Goal: Transaction & Acquisition: Purchase product/service

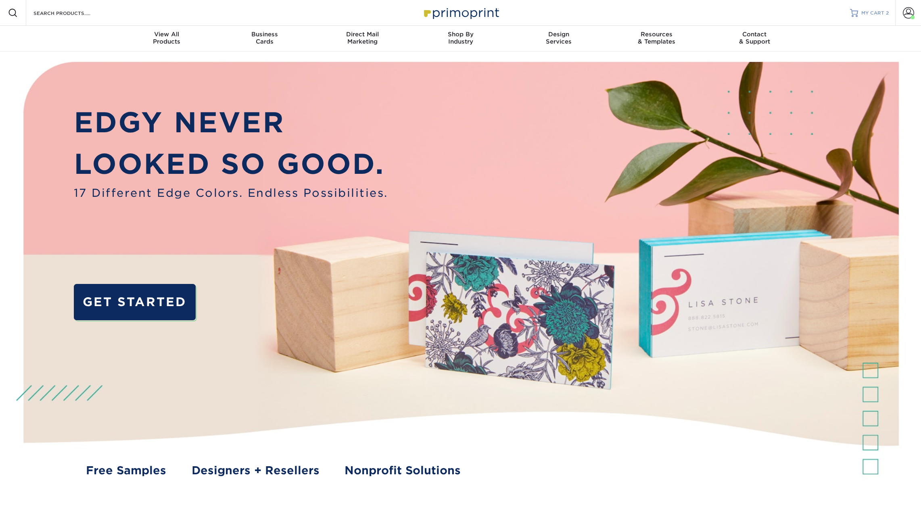
click at [877, 14] on span "MY CART" at bounding box center [872, 13] width 23 height 7
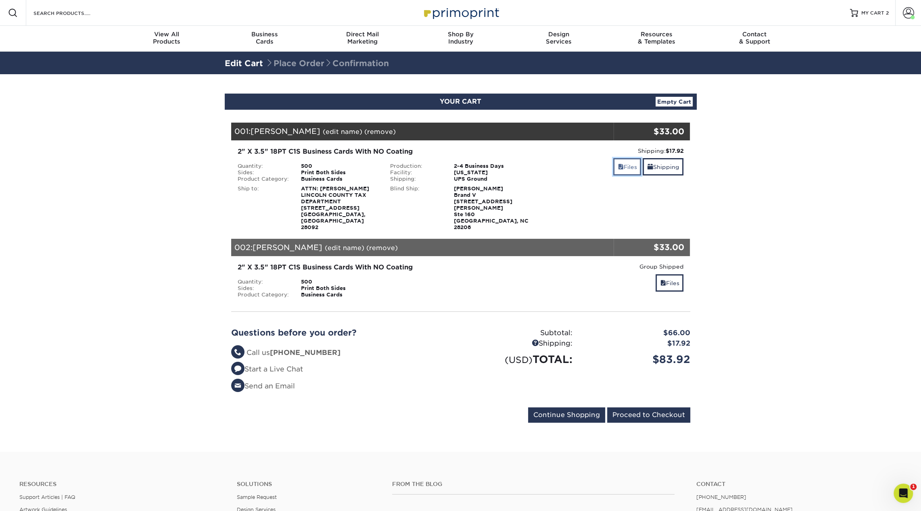
click at [632, 168] on link "Files" at bounding box center [627, 166] width 28 height 17
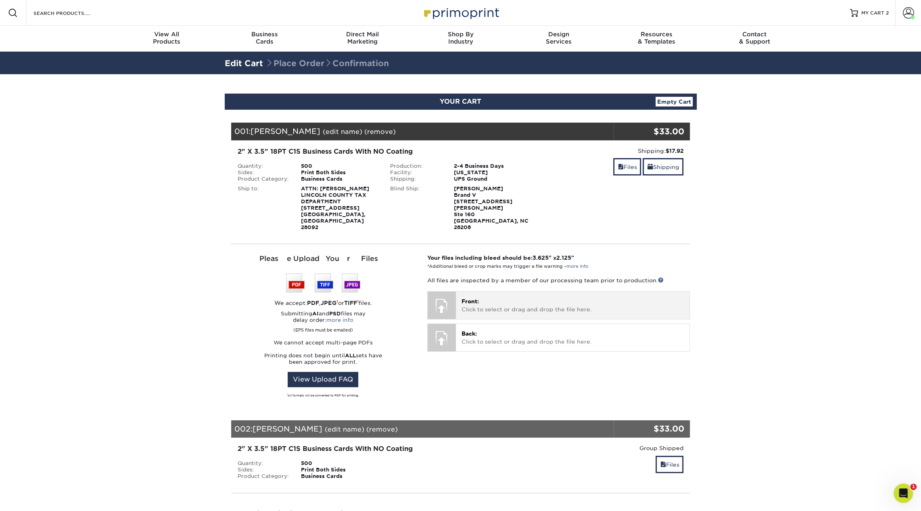
click at [511, 300] on p "Front: Click to select or drag and drop the file here." at bounding box center [572, 305] width 222 height 17
click at [626, 166] on link "Files" at bounding box center [627, 166] width 28 height 17
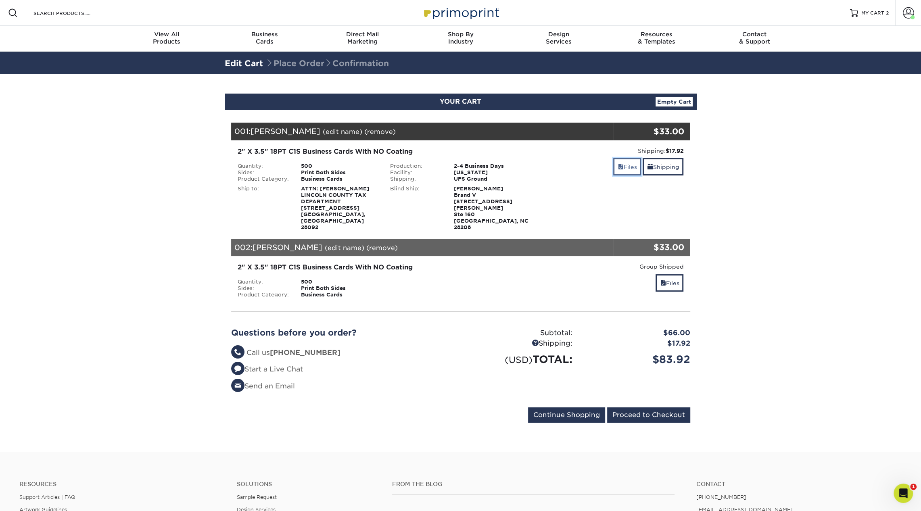
click at [625, 165] on link "Files" at bounding box center [627, 166] width 28 height 17
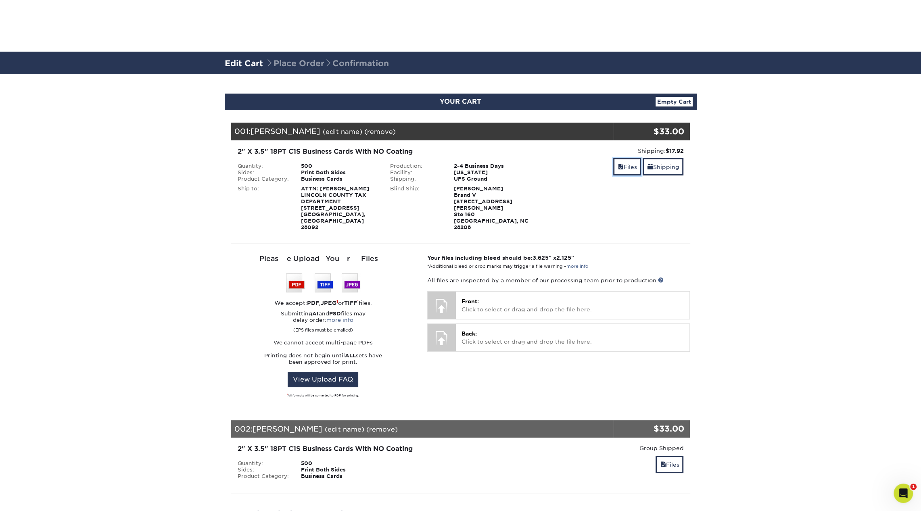
scroll to position [344, 0]
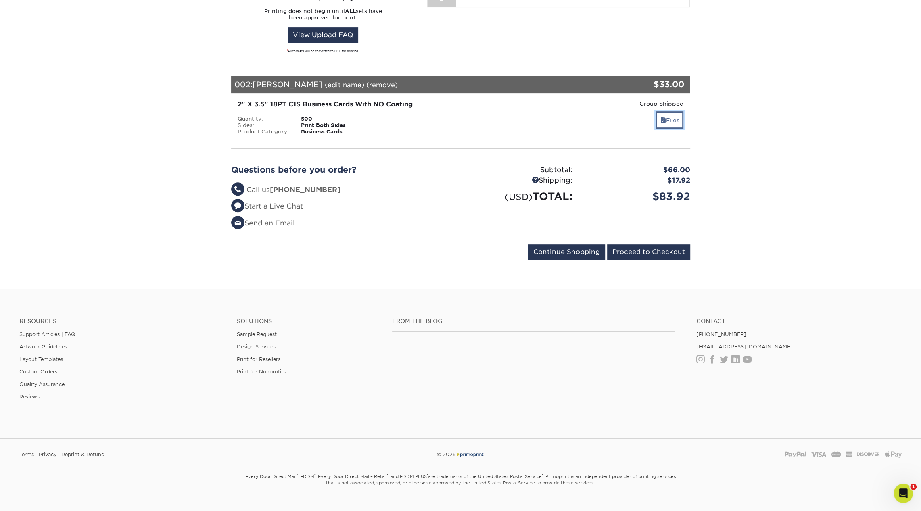
click at [671, 111] on link "Files" at bounding box center [669, 119] width 28 height 17
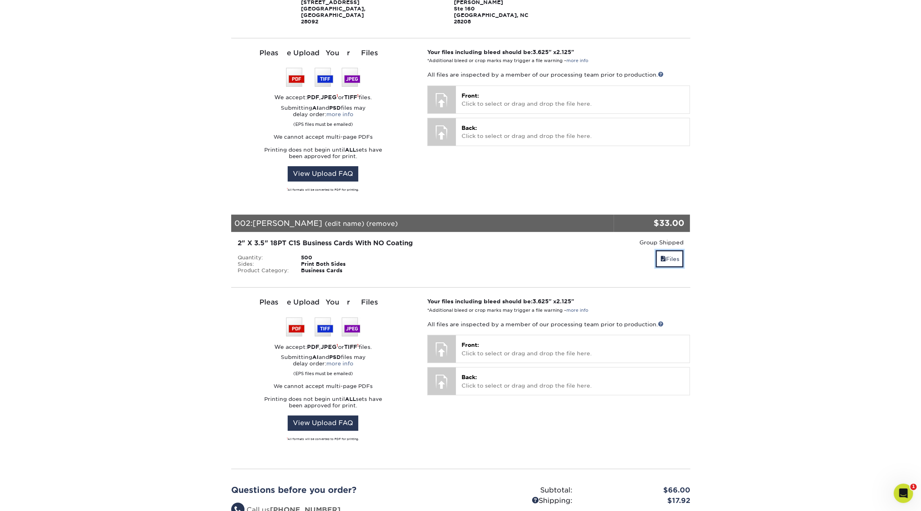
scroll to position [205, 0]
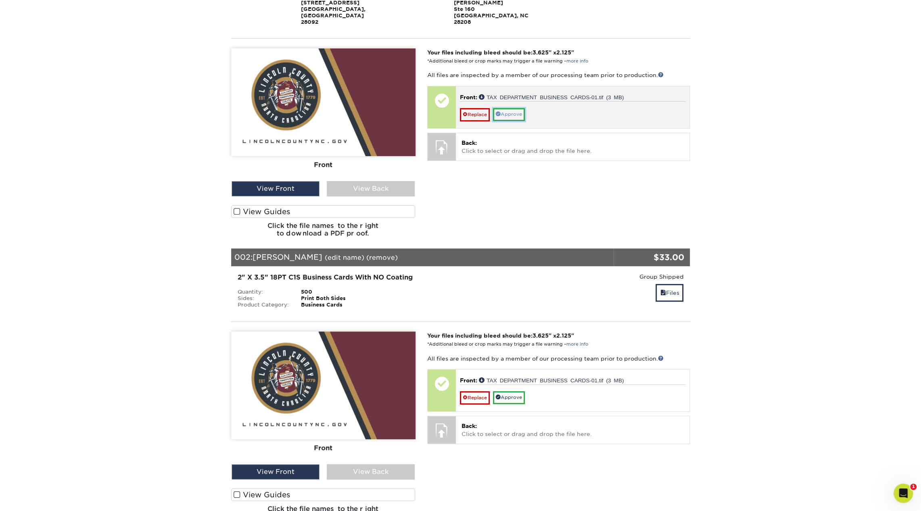
click at [513, 108] on link "Approve" at bounding box center [509, 114] width 32 height 13
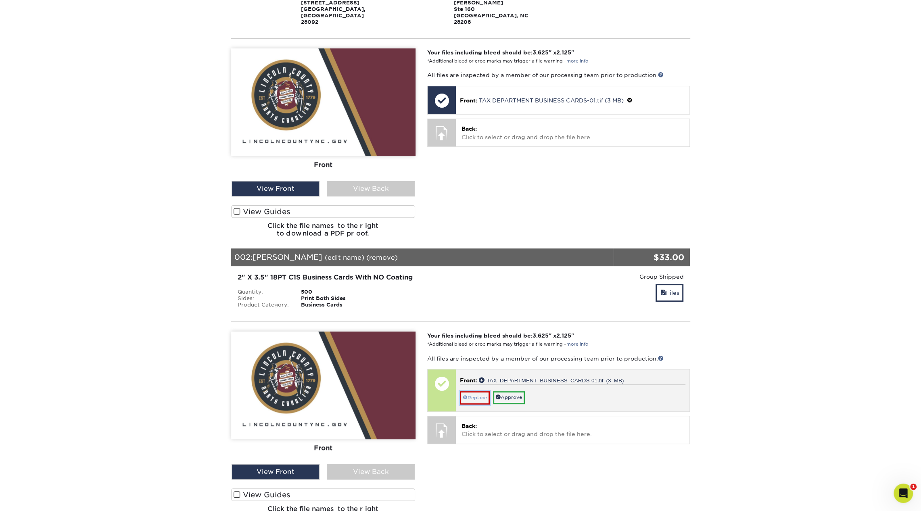
click at [484, 391] on link "Replace" at bounding box center [475, 397] width 30 height 13
click at [519, 391] on link "Approve" at bounding box center [509, 397] width 32 height 13
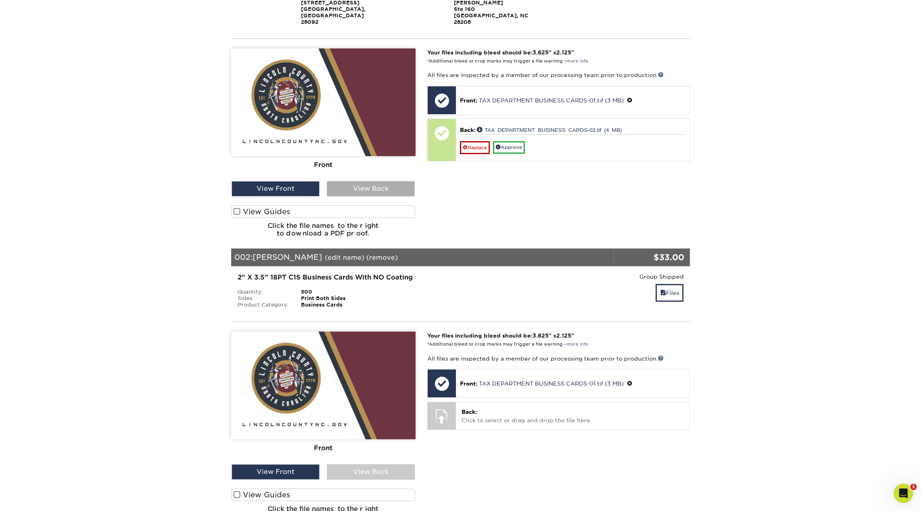
click at [367, 181] on div "View Back" at bounding box center [371, 188] width 88 height 15
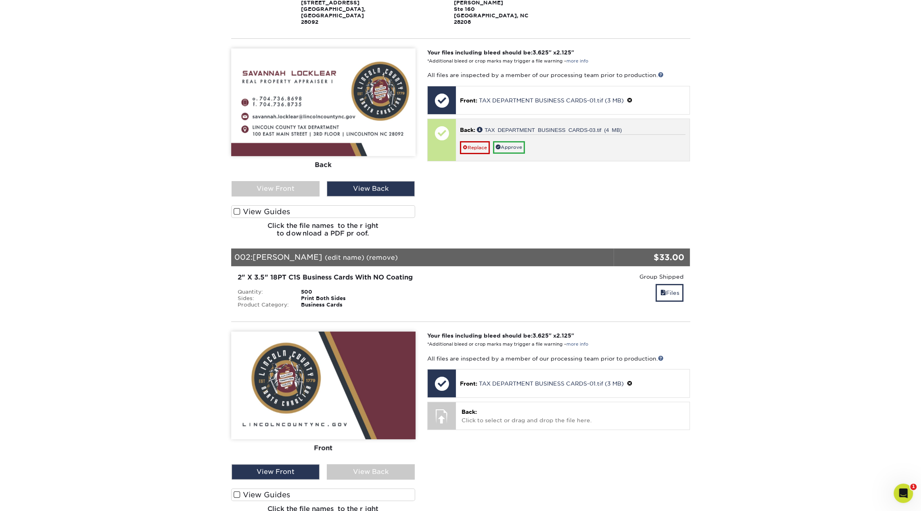
click at [509, 146] on div "Back: TAX DEPARTMENT BUSINESS CARDS-03.tif (4 MB) Replace Approve" at bounding box center [572, 140] width 233 height 42
click at [508, 141] on link "Approve" at bounding box center [509, 147] width 32 height 13
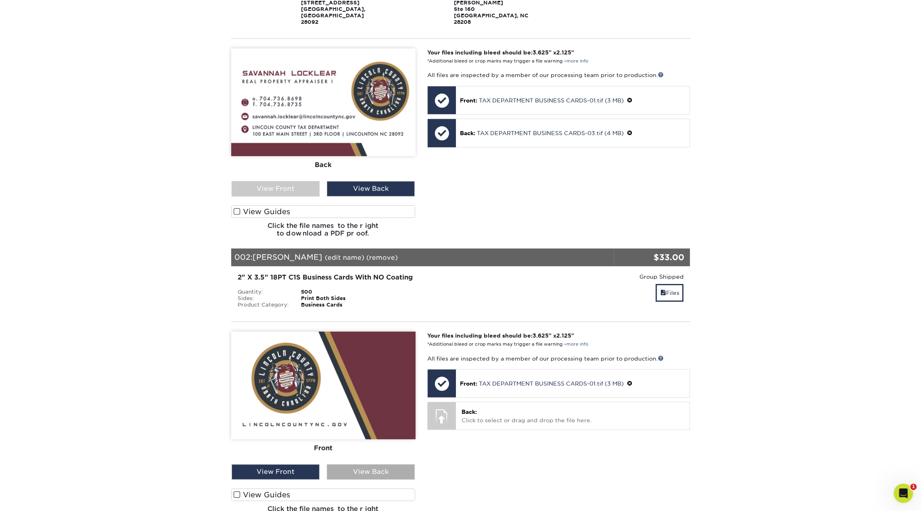
click at [379, 466] on div "View Back" at bounding box center [371, 471] width 88 height 15
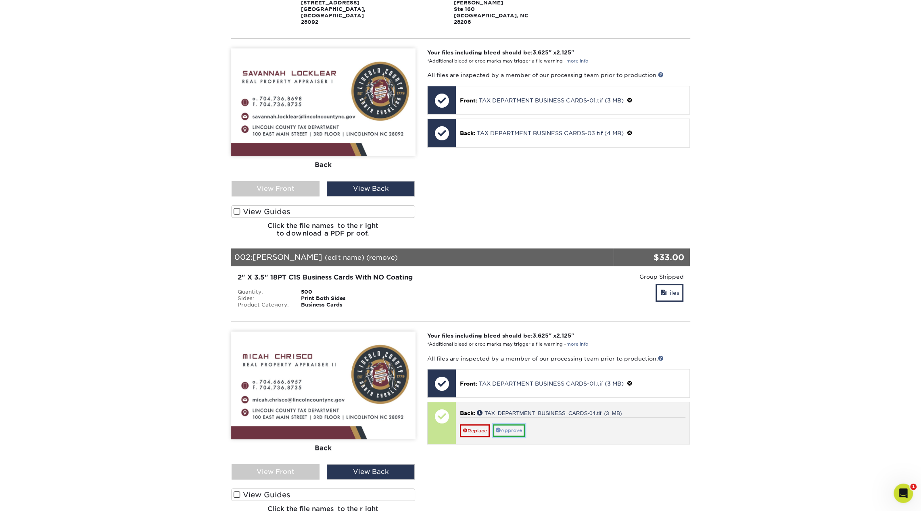
click at [517, 424] on link "Approve" at bounding box center [509, 430] width 32 height 13
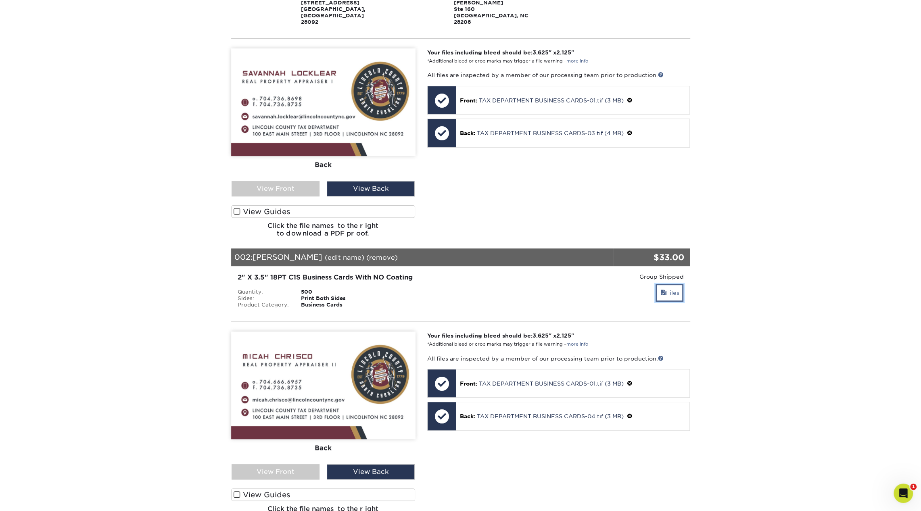
click at [667, 284] on link "Files" at bounding box center [669, 292] width 28 height 17
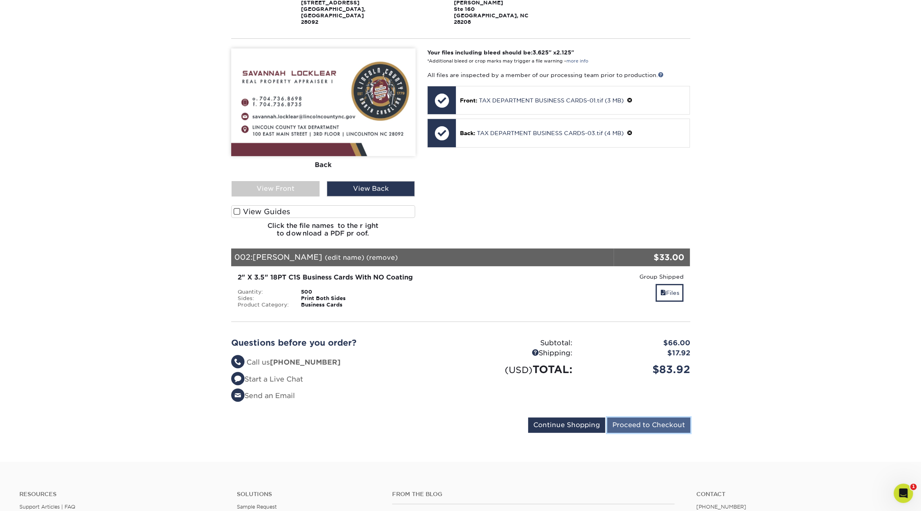
click at [664, 417] on input "Proceed to Checkout" at bounding box center [648, 424] width 83 height 15
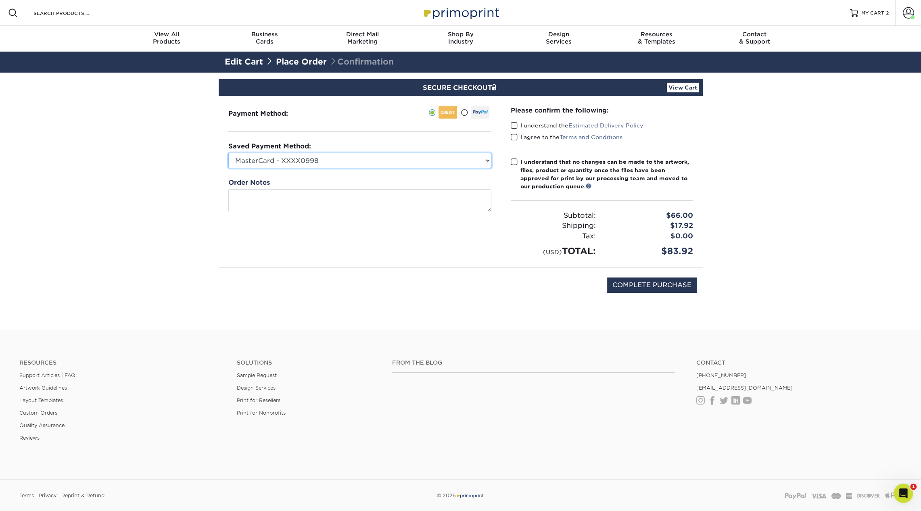
click at [464, 154] on select "MasterCard - XXXX0998 MasterCard - XXXX4721 Visa - XXXX3683 MasterCard - XXXX58…" at bounding box center [359, 160] width 263 height 15
click at [228, 153] on select "MasterCard - XXXX0998 MasterCard - XXXX4721 Visa - XXXX3683 MasterCard - XXXX58…" at bounding box center [359, 160] width 263 height 15
click at [511, 124] on span at bounding box center [514, 126] width 7 height 8
click at [0, 0] on input "I understand the Estimated Delivery Policy" at bounding box center [0, 0] width 0 height 0
click at [511, 138] on span at bounding box center [514, 137] width 7 height 8
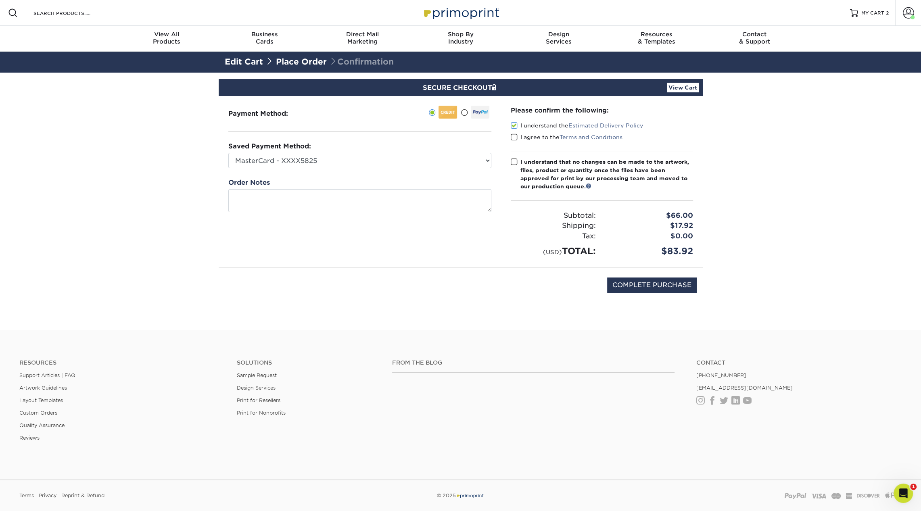
click at [0, 0] on input "I agree to the Terms and Conditions" at bounding box center [0, 0] width 0 height 0
click at [513, 153] on div "Please confirm the following: I understand the Estimated Delivery Policy I agre…" at bounding box center [602, 182] width 182 height 152
click at [513, 161] on span at bounding box center [514, 162] width 7 height 8
click at [0, 0] on input "I understand that no changes can be made to the artwork, files, product or quan…" at bounding box center [0, 0] width 0 height 0
click at [368, 160] on select "MasterCard - XXXX0998 MasterCard - XXXX4721 Visa - XXXX3683 MasterCard - XXXX58…" at bounding box center [359, 160] width 263 height 15
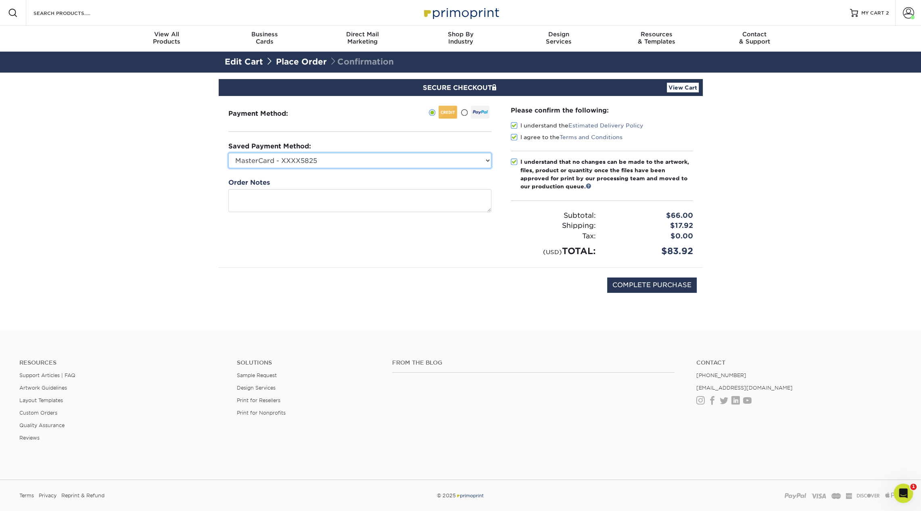
select select "74453"
click at [228, 153] on select "MasterCard - XXXX0998 MasterCard - XXXX4721 Visa - XXXX3683 MasterCard - XXXX58…" at bounding box center [359, 160] width 263 height 15
click at [519, 219] on div "Subtotal:" at bounding box center [552, 216] width 97 height 10
click at [655, 284] on input "COMPLETE PURCHASE" at bounding box center [652, 284] width 90 height 15
type input "PROCESSING, PLEASE WAIT..."
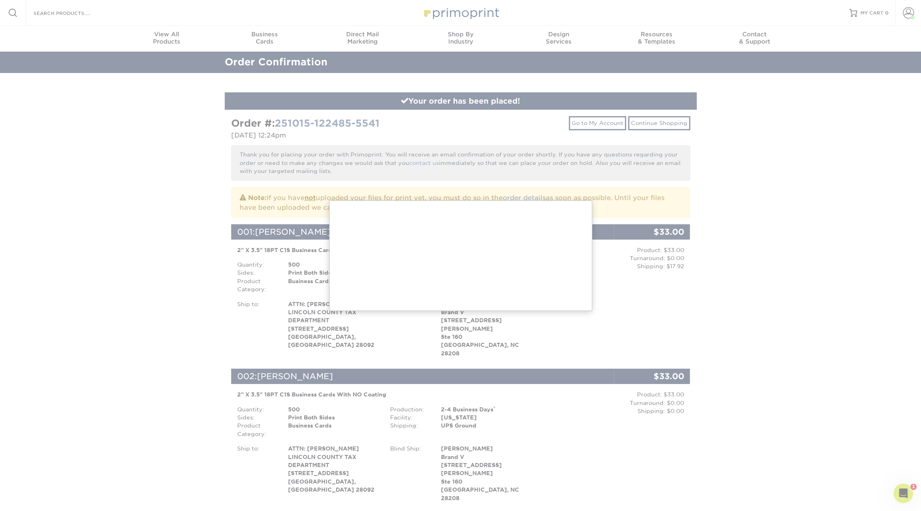
click at [713, 112] on div at bounding box center [460, 427] width 921 height 855
